Goal: Information Seeking & Learning: Learn about a topic

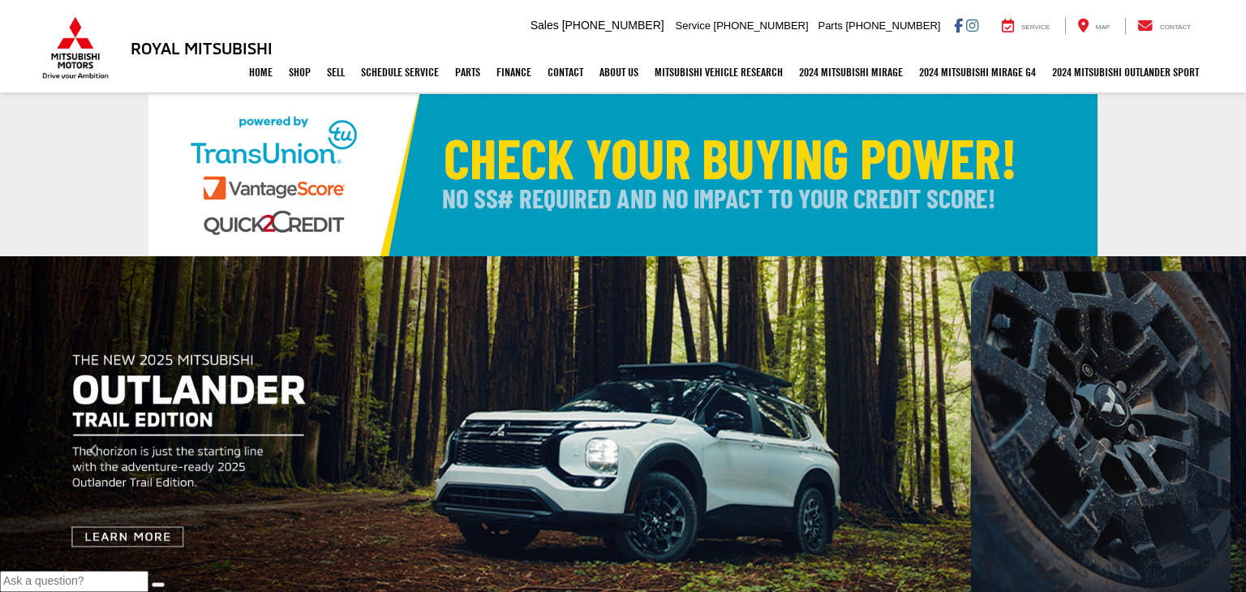
select select "Mitsubishi"
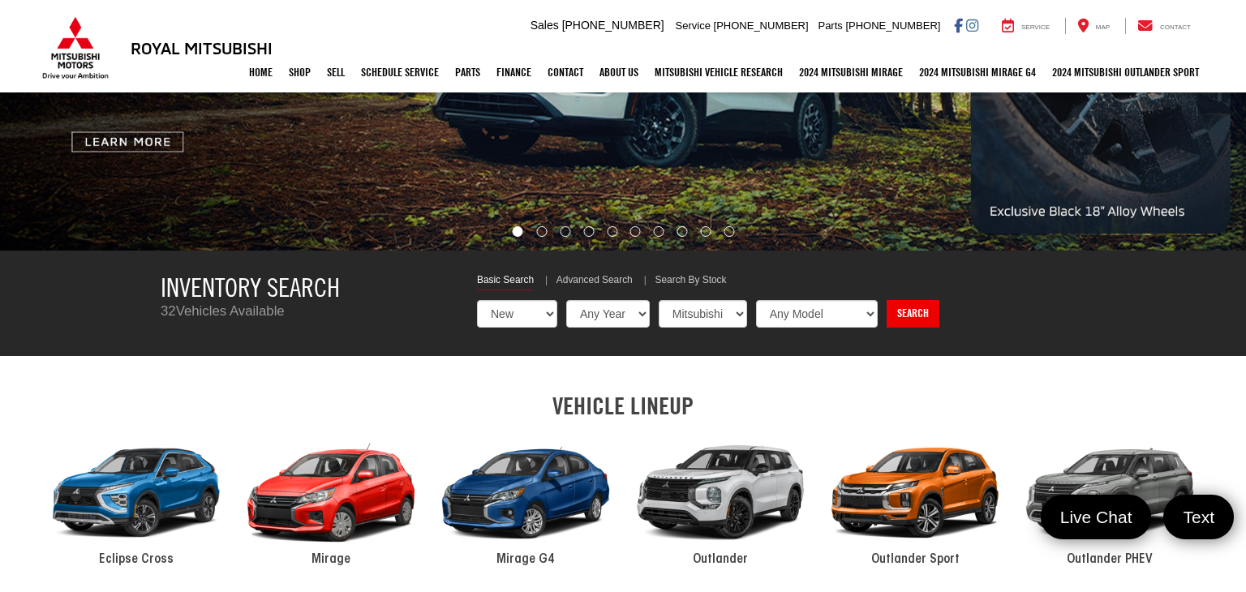
select select "Type:U"
click at [477, 300] on select "New Used Certified" at bounding box center [517, 314] width 80 height 28
select select "Choose Year from the dropdown"
select select "Choose Make from the dropdown"
select select "Choose Model from the dropdown"
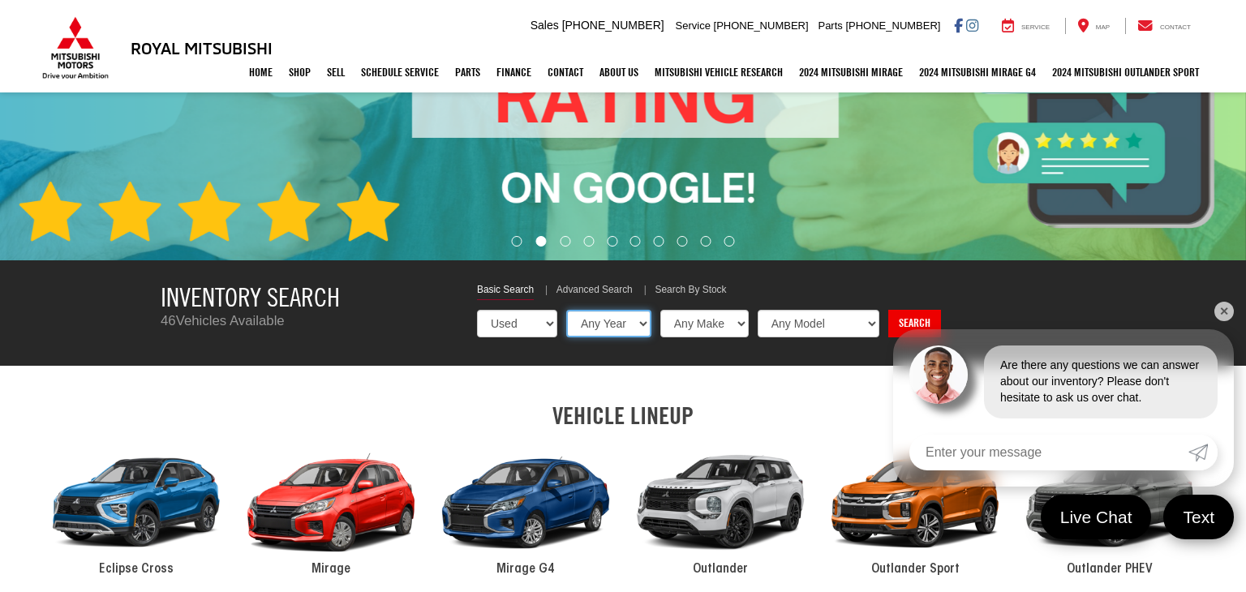
click at [638, 323] on select "Any Year [DATE] 2024 2023 2022 2021 2020 2019" at bounding box center [608, 324] width 85 height 28
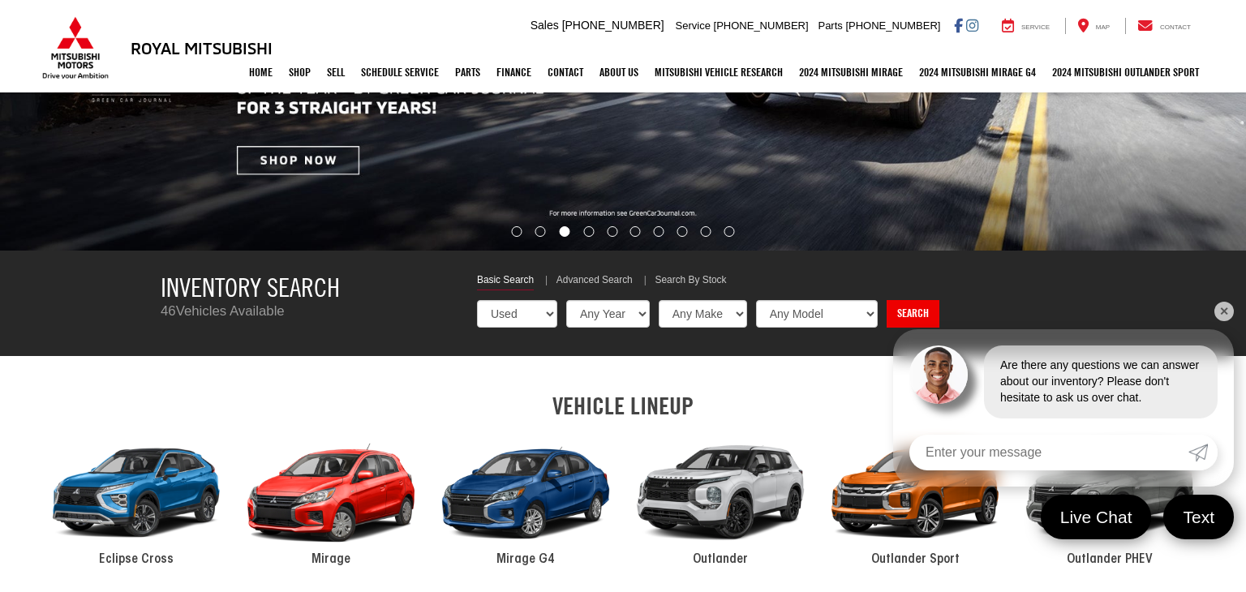
click at [1226, 311] on link "✕" at bounding box center [1223, 311] width 19 height 19
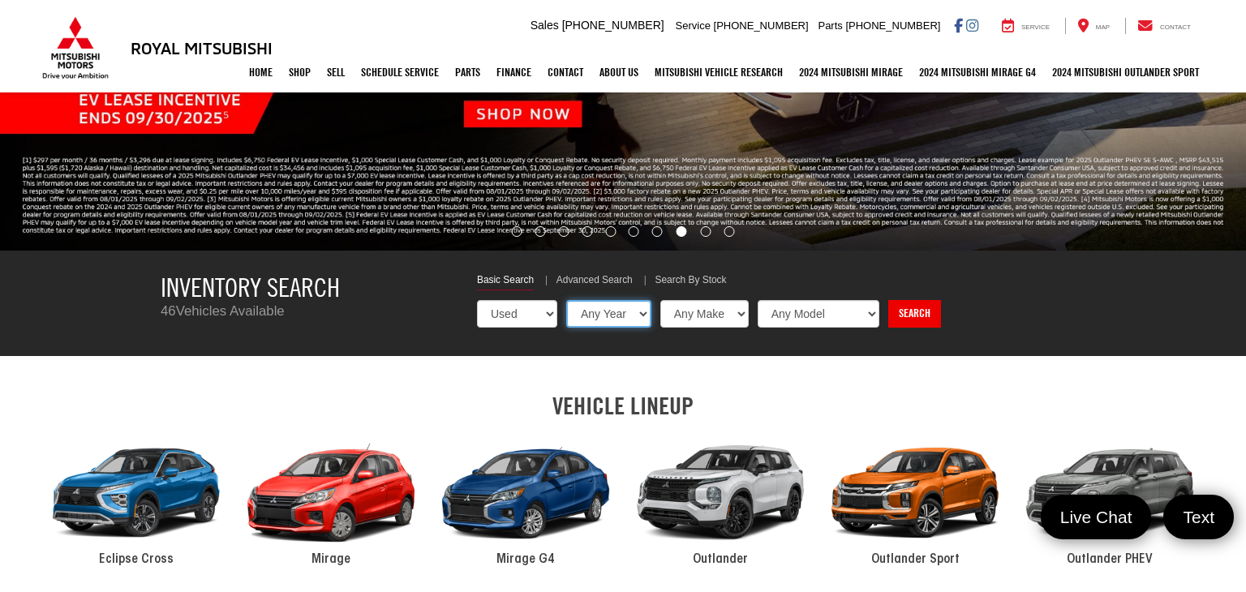
click at [637, 315] on select "Any Year [DATE] 2024 2023 2022 2021 2020 2019" at bounding box center [608, 314] width 85 height 28
click at [626, 319] on select "Any Year [DATE] 2024 2023 2022 2021 2020 2019" at bounding box center [608, 314] width 85 height 28
click at [690, 315] on select "Any Make Buick Chevrolet Dodge Ford GMC Hyundai Jeep Mazda Mitsubishi Nissan To…" at bounding box center [704, 314] width 90 height 28
select select "Dodge"
click at [659, 300] on select "Any Make Buick Chevrolet Dodge Ford GMC Hyundai Jeep Mazda Mitsubishi Nissan To…" at bounding box center [704, 314] width 90 height 28
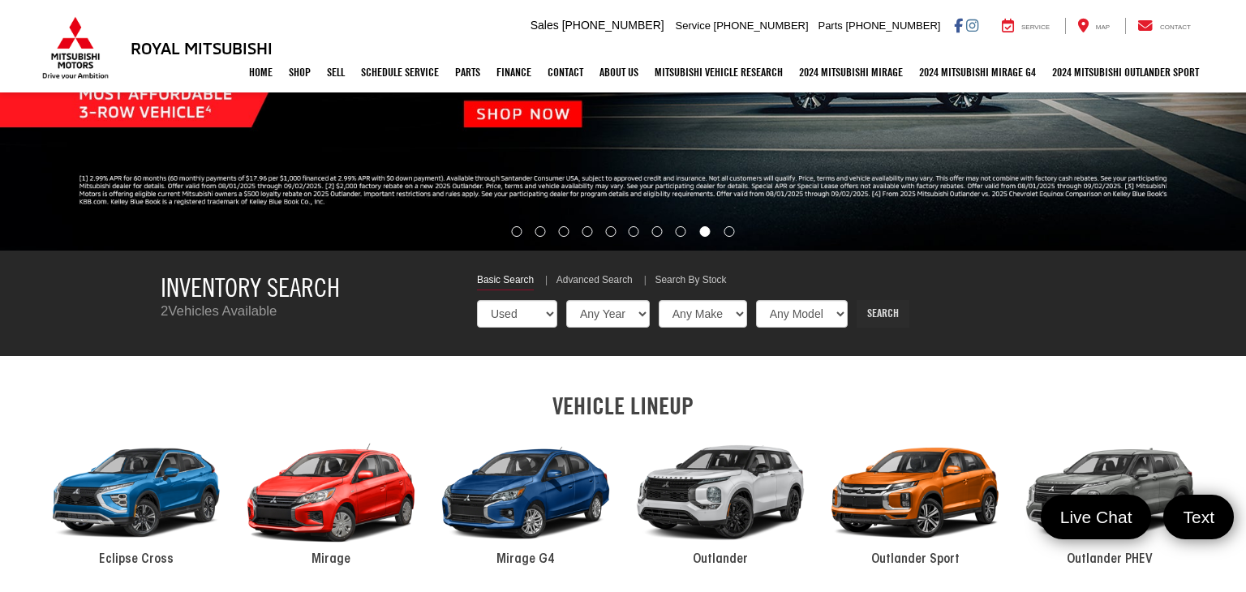
click at [869, 314] on link "Search" at bounding box center [882, 314] width 53 height 28
